Goal: Information Seeking & Learning: Learn about a topic

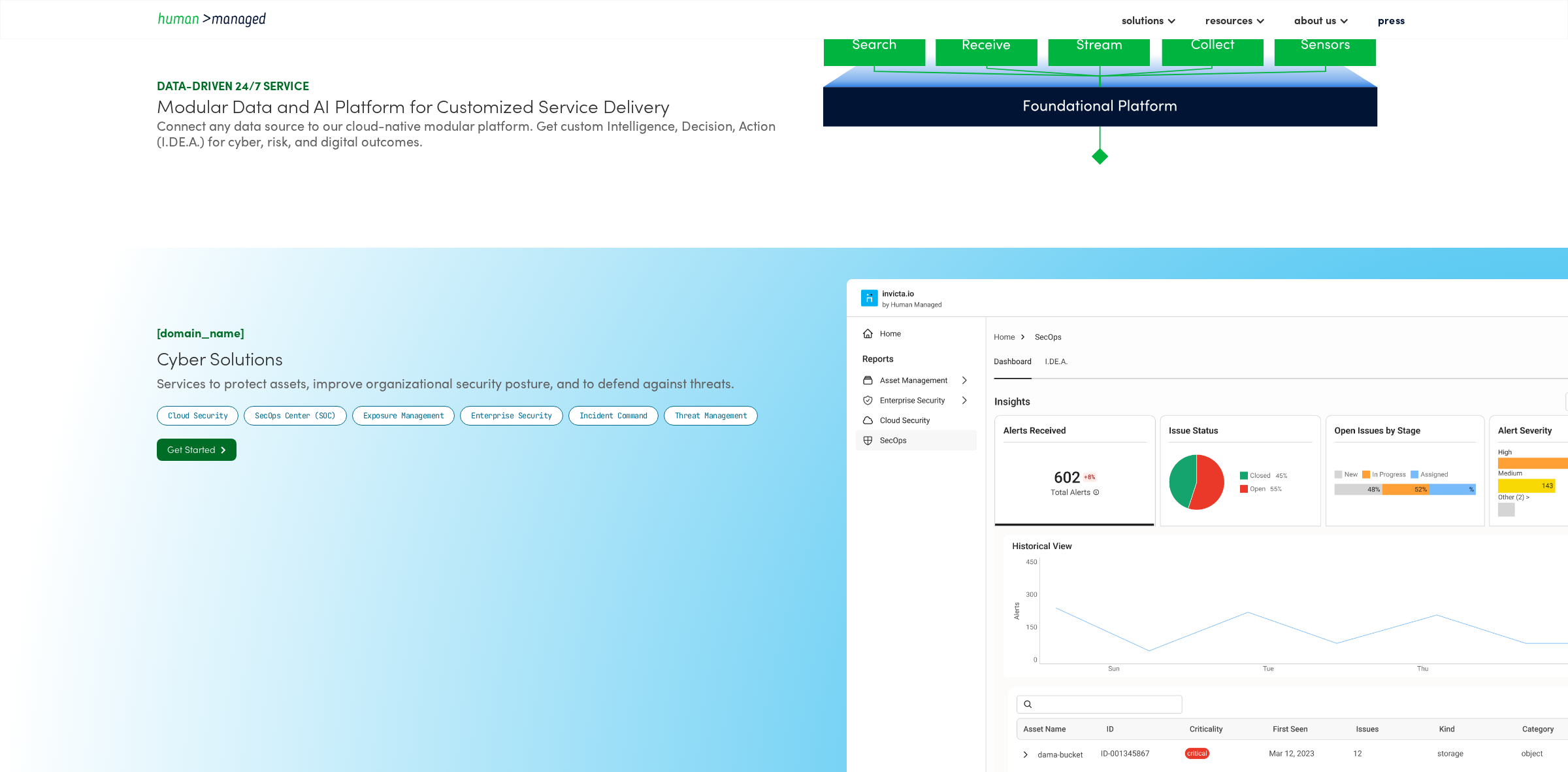
scroll to position [1082, 0]
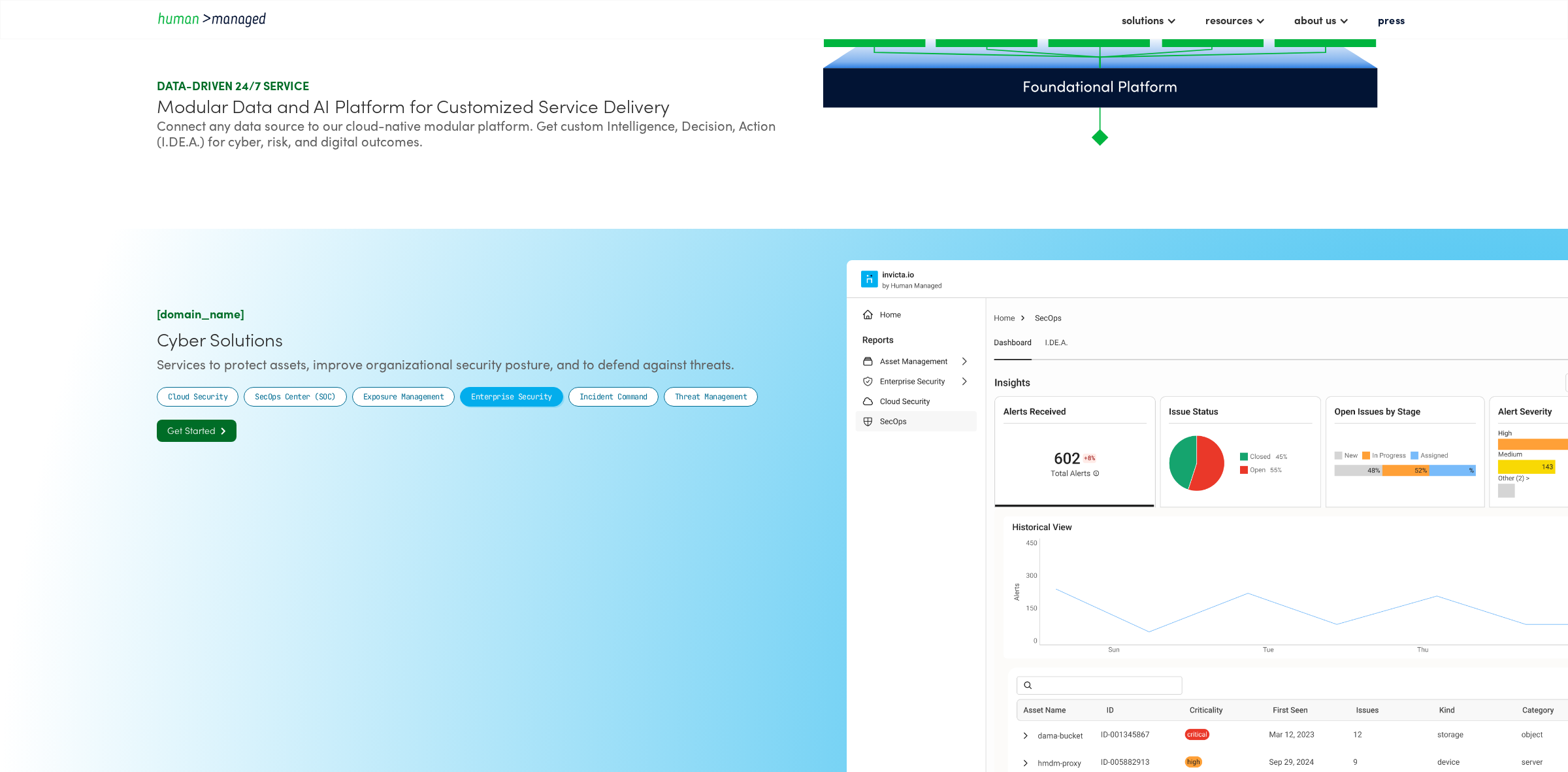
click at [497, 405] on link "Enterprise Security" at bounding box center [511, 397] width 103 height 20
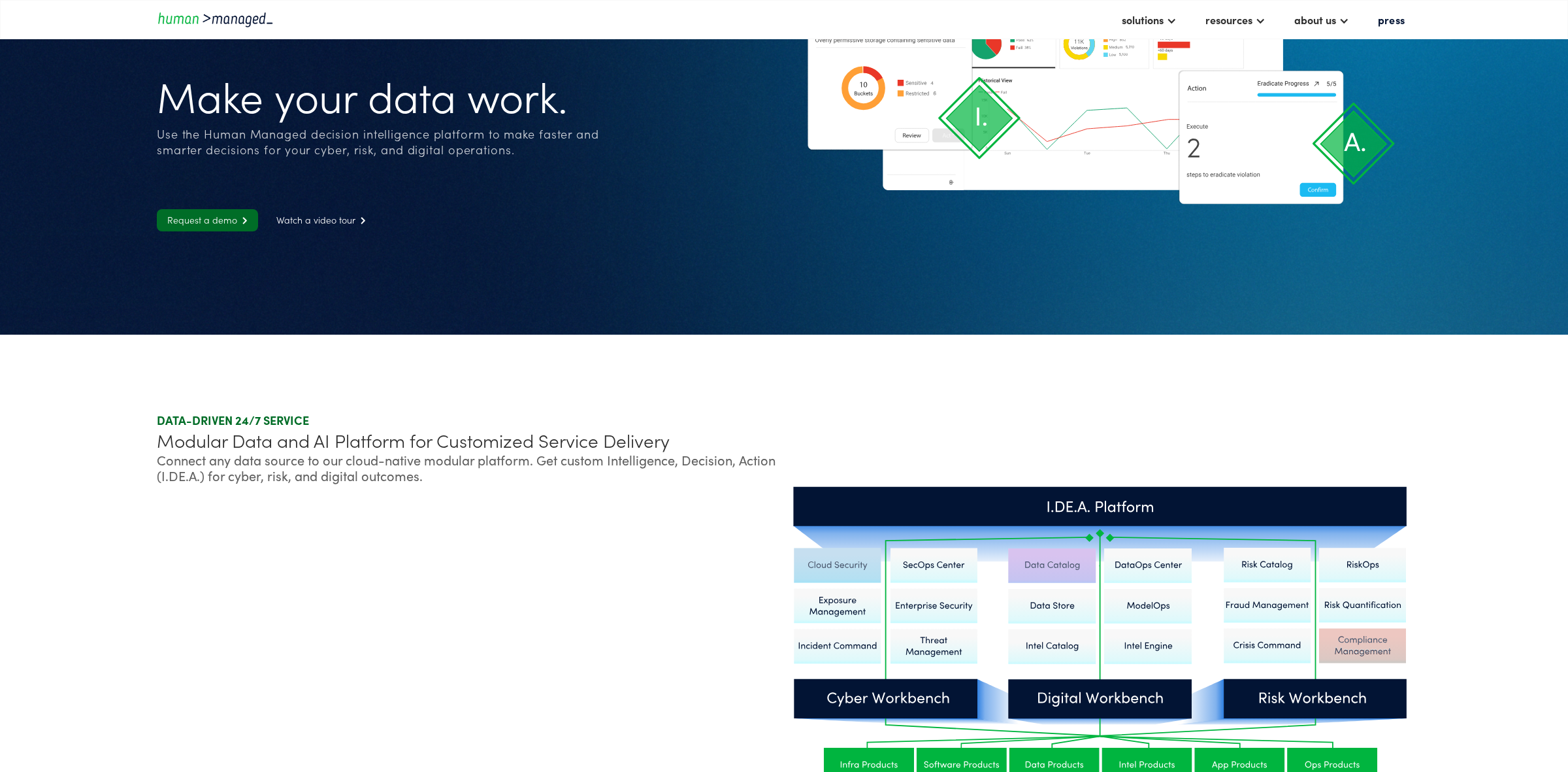
scroll to position [0, 0]
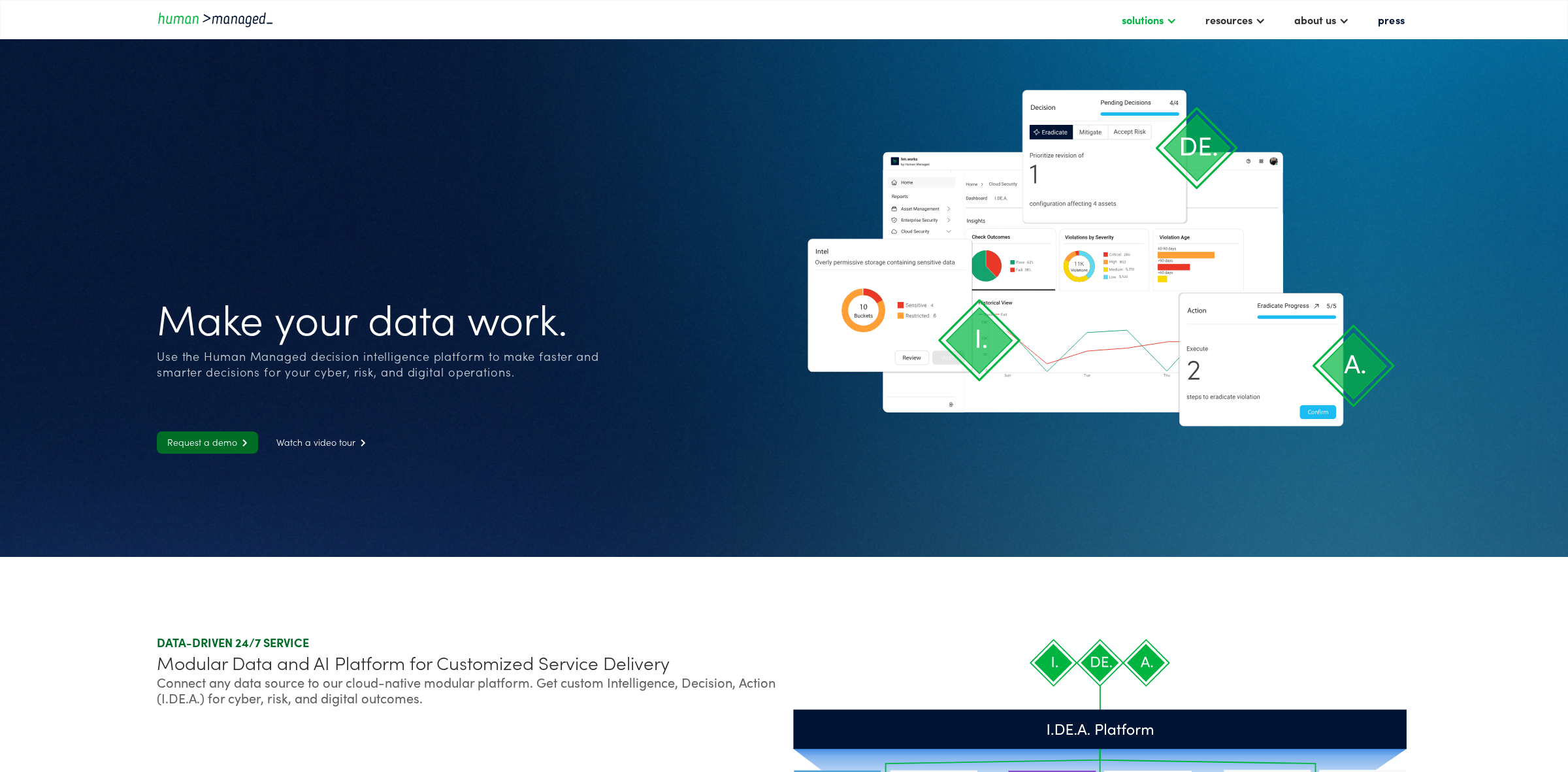
click at [1168, 23] on div at bounding box center [1171, 20] width 11 height 11
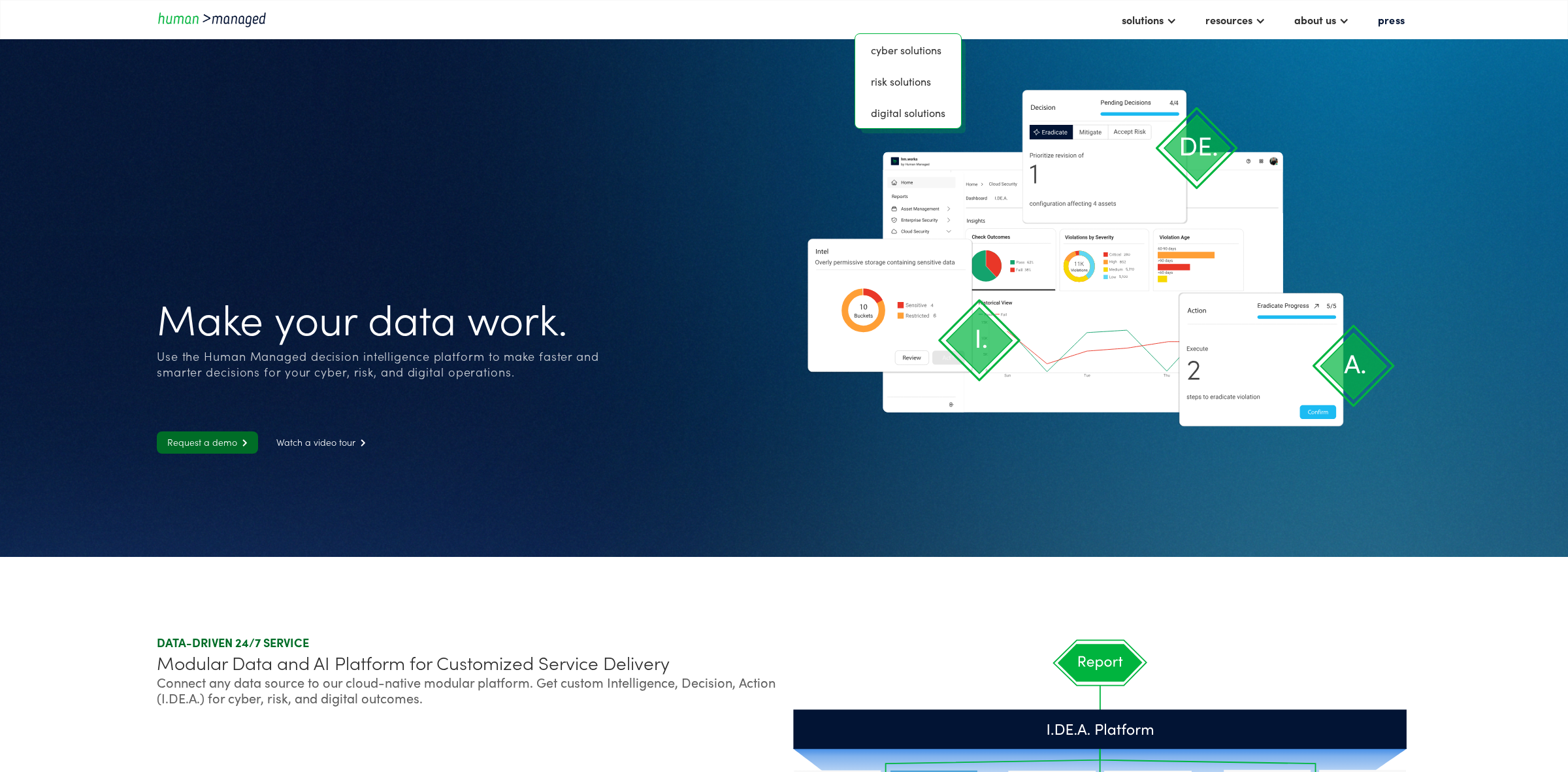
click at [588, 430] on div "Request a demo  Watch a video tour " at bounding box center [428, 436] width 543 height 35
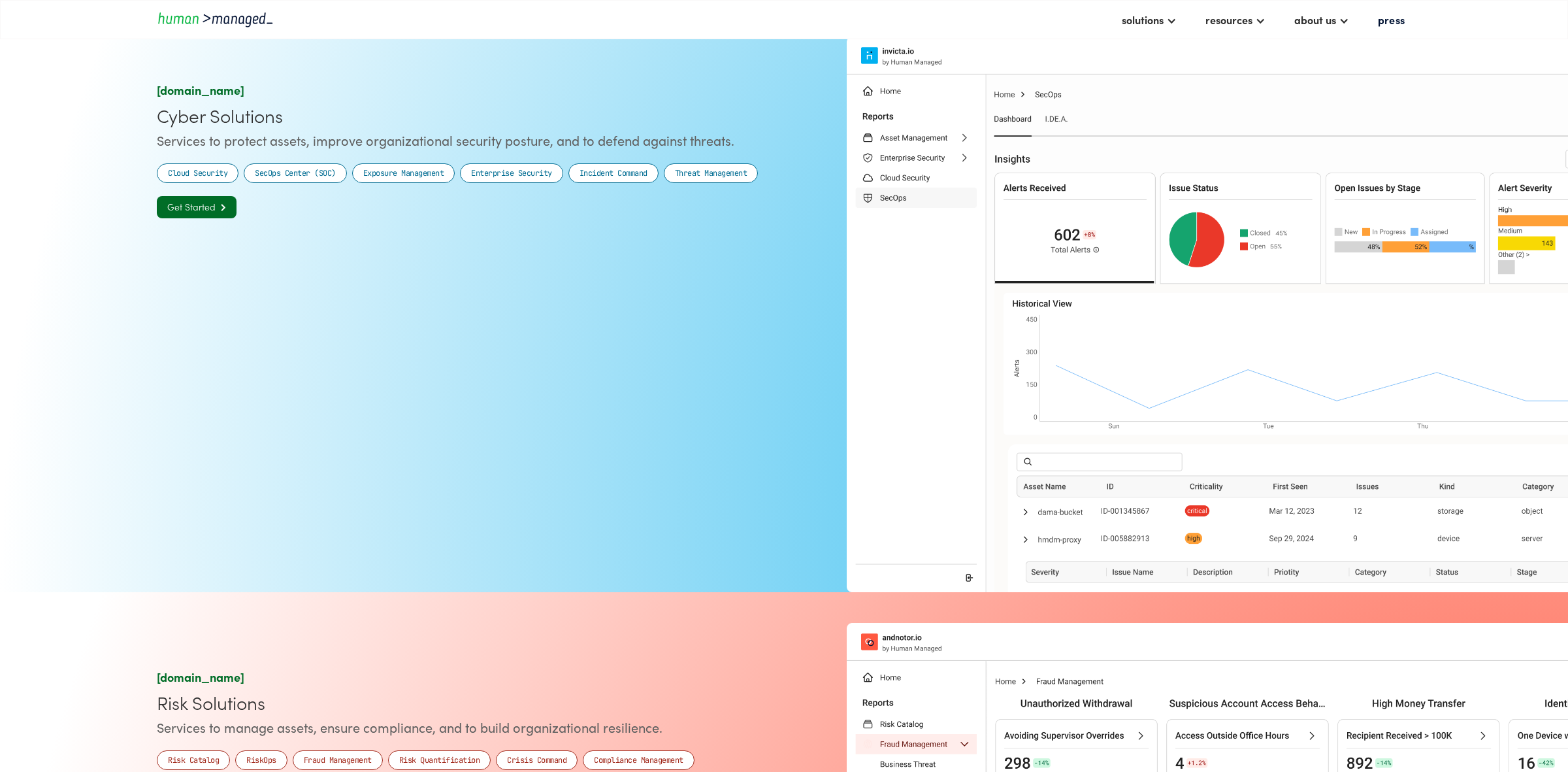
scroll to position [1261, 0]
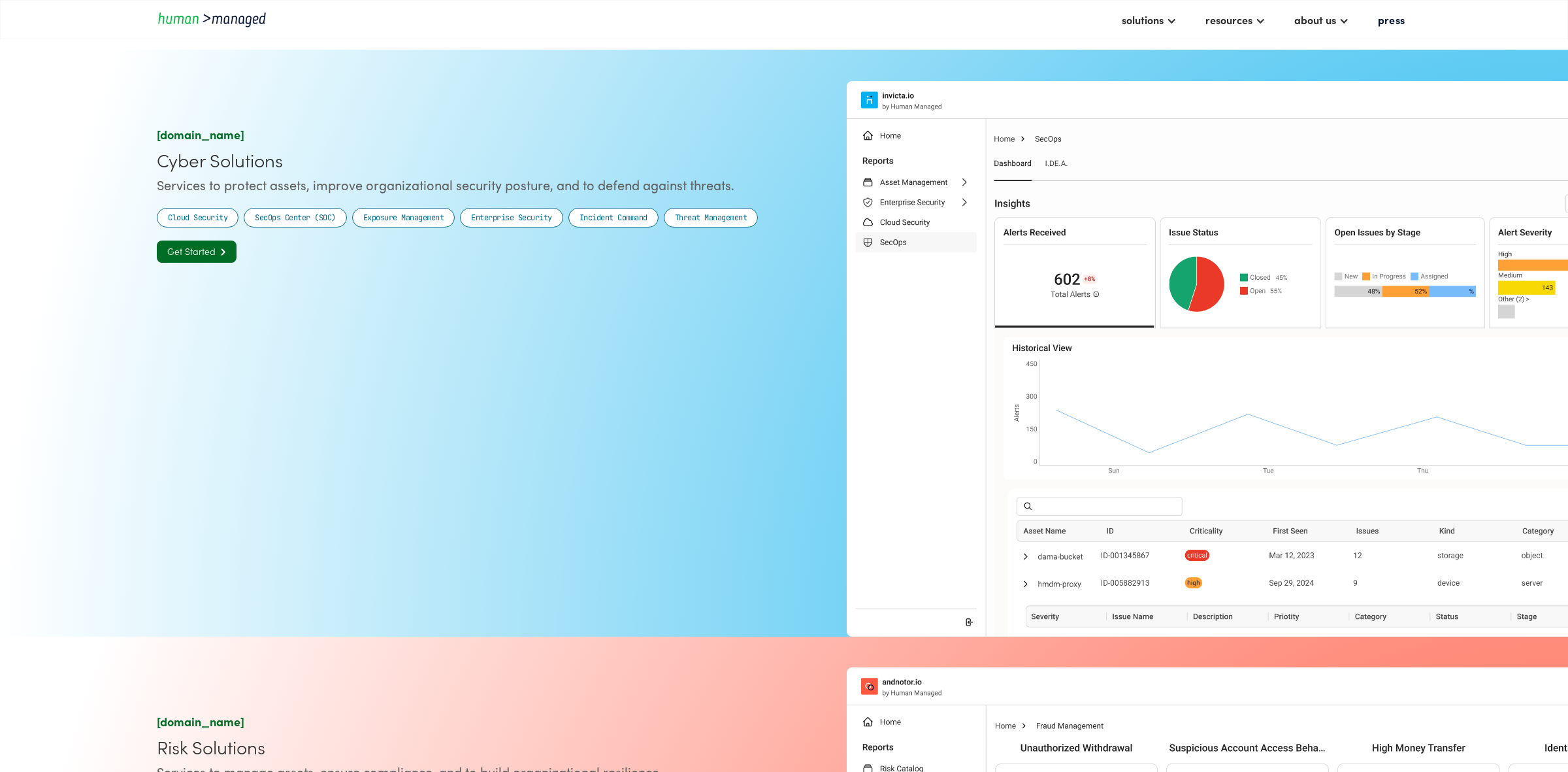
click at [198, 205] on div "invicta.io Cyber Solutions Services to protect assets, improve organizational s…" at bounding box center [467, 194] width 622 height 136
click at [180, 220] on div "Cloud Security" at bounding box center [197, 217] width 59 height 13
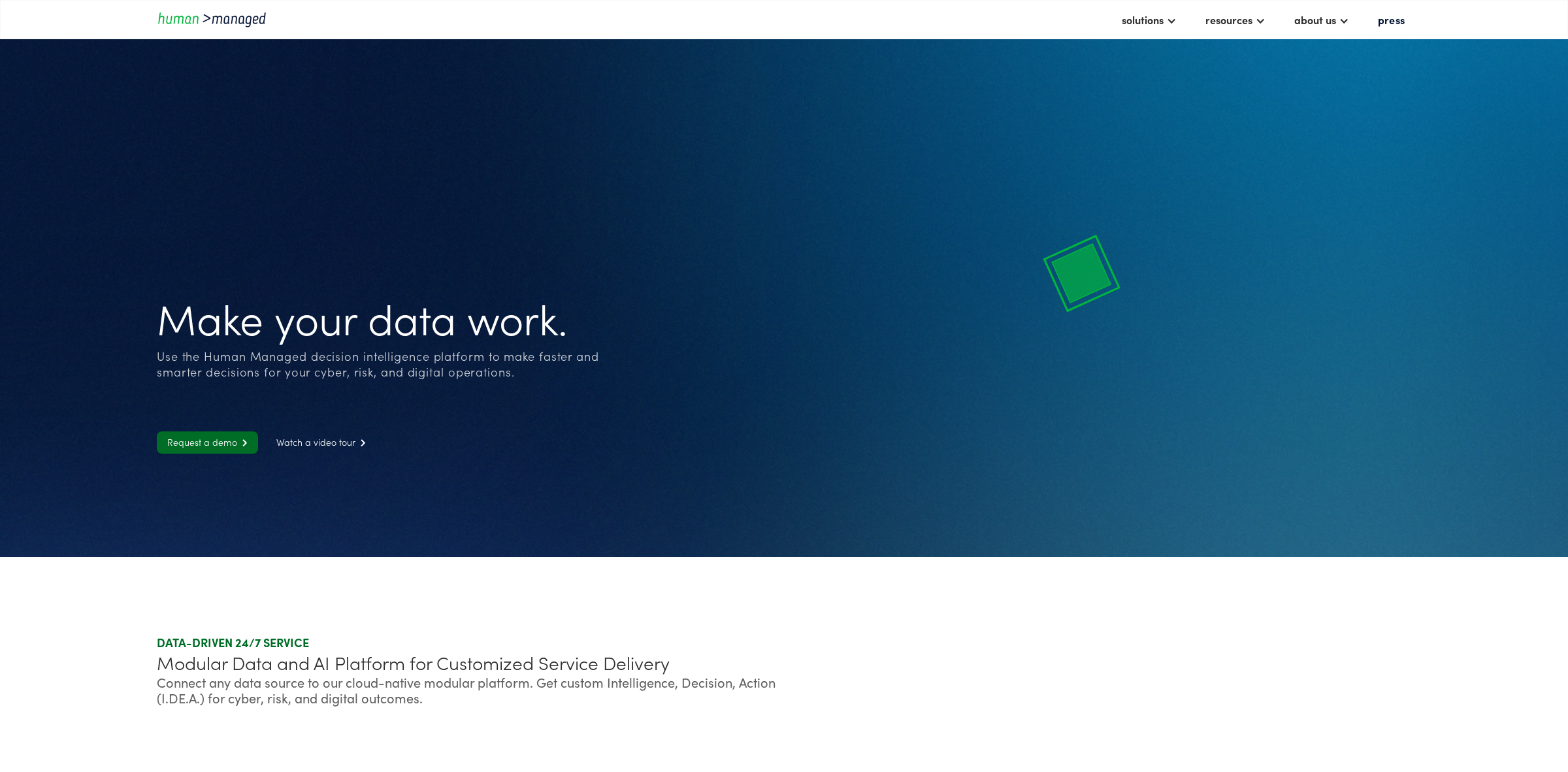
scroll to position [1993, 0]
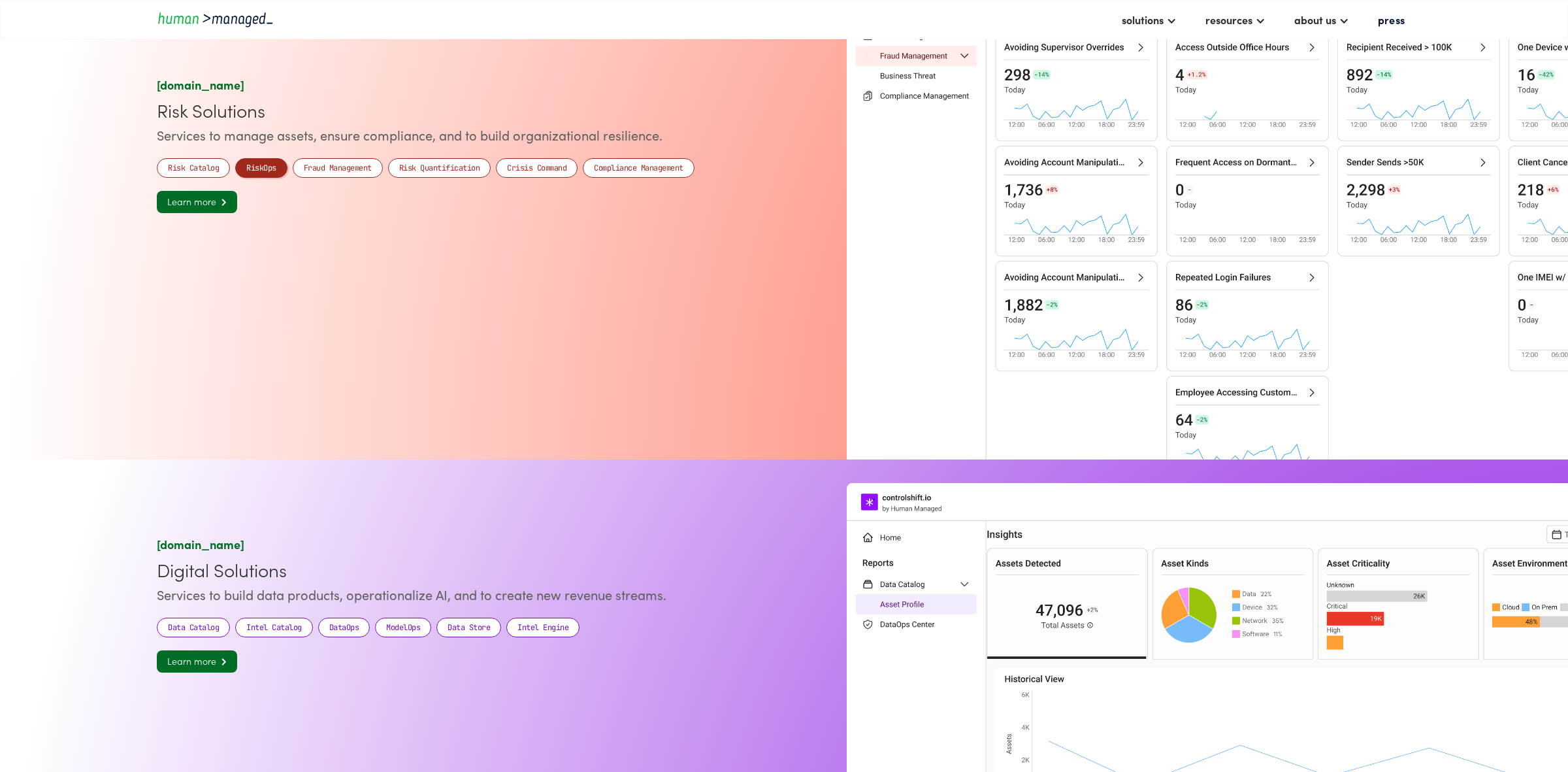
click at [261, 171] on div "RiskOps" at bounding box center [261, 167] width 30 height 13
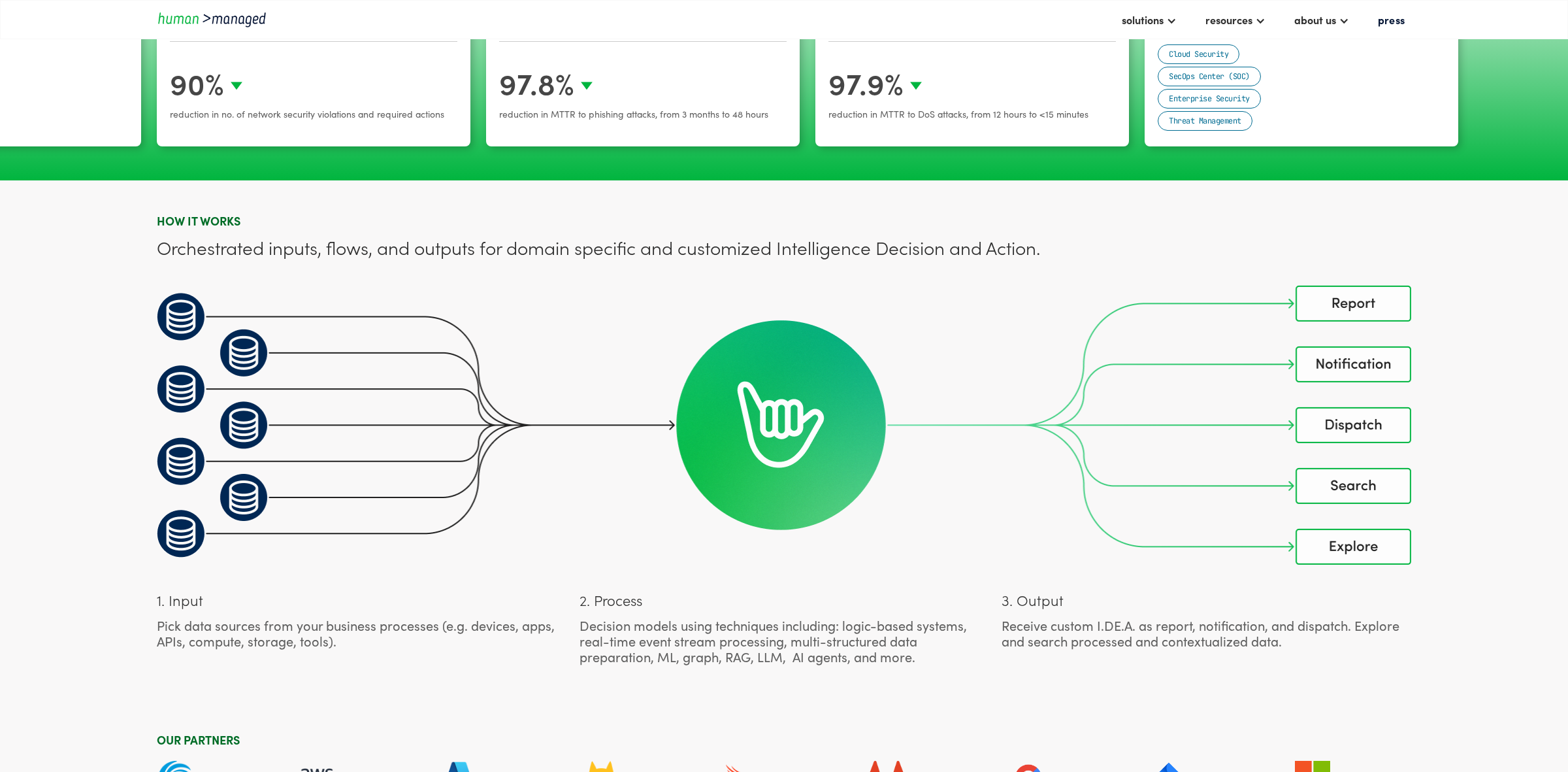
scroll to position [3895, 0]
